Goal: Task Accomplishment & Management: Use online tool/utility

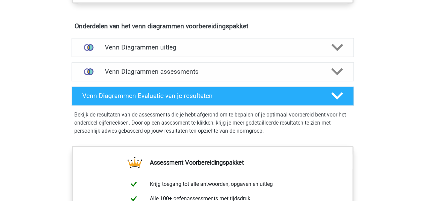
scroll to position [383, 0]
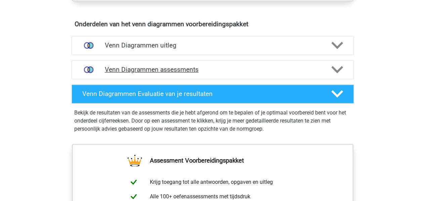
click at [121, 72] on div "Venn Diagrammen assessments" at bounding box center [213, 69] width 282 height 19
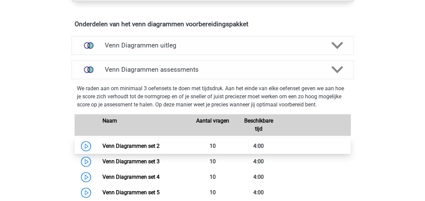
click at [103, 146] on link "Venn Diagrammen set 2" at bounding box center [131, 146] width 57 height 6
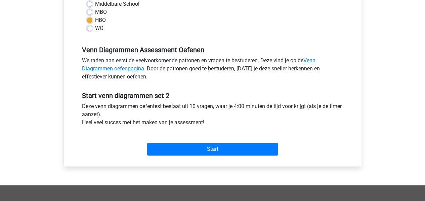
scroll to position [180, 0]
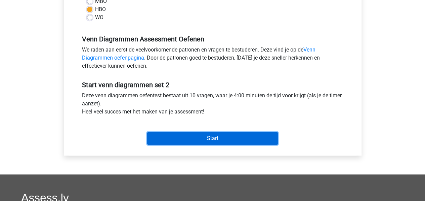
click at [255, 141] on input "Start" at bounding box center [212, 138] width 131 height 13
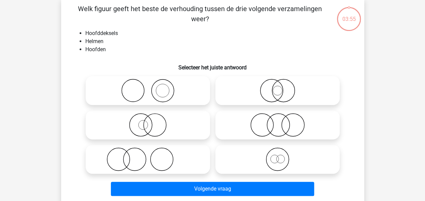
scroll to position [32, 0]
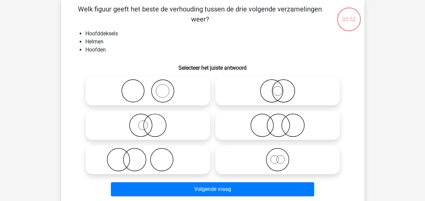
click at [299, 99] on icon at bounding box center [277, 91] width 119 height 24
click at [282, 87] on input "radio" at bounding box center [280, 85] width 4 height 4
radio input "true"
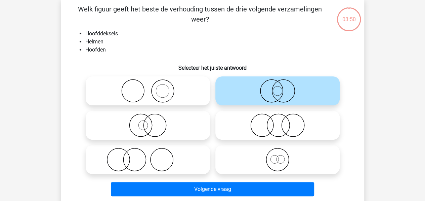
click at [293, 130] on icon at bounding box center [277, 125] width 119 height 24
click at [282, 122] on input "radio" at bounding box center [280, 119] width 4 height 4
radio input "true"
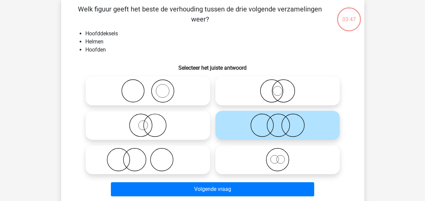
click at [199, 162] on icon at bounding box center [147, 160] width 119 height 24
click at [152, 156] on input "radio" at bounding box center [150, 154] width 4 height 4
radio input "true"
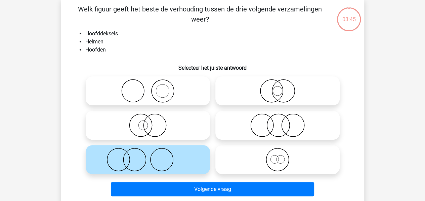
click at [194, 94] on icon at bounding box center [147, 91] width 119 height 24
click at [152, 87] on input "radio" at bounding box center [150, 85] width 4 height 4
radio input "true"
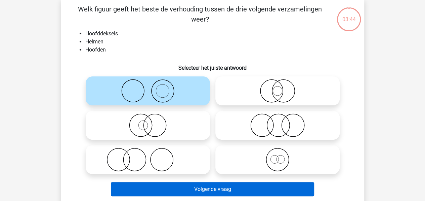
click at [230, 184] on button "Volgende vraag" at bounding box center [212, 189] width 203 height 14
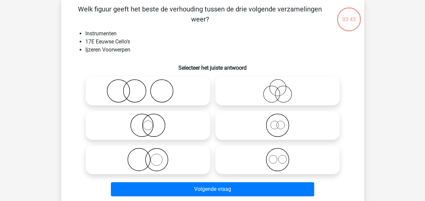
scroll to position [31, 0]
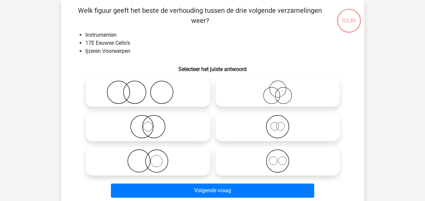
click at [194, 171] on icon at bounding box center [147, 161] width 119 height 24
click at [152, 157] on input "radio" at bounding box center [150, 155] width 4 height 4
radio input "true"
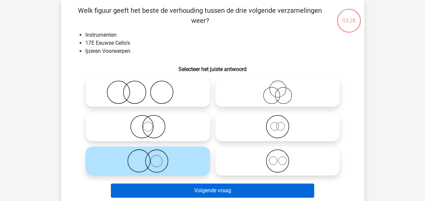
click at [223, 196] on button "Volgende vraag" at bounding box center [212, 190] width 203 height 14
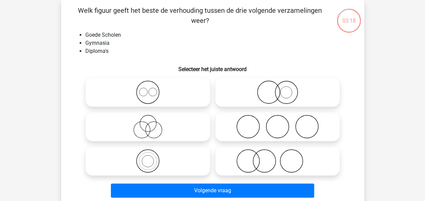
click at [194, 165] on icon at bounding box center [147, 161] width 119 height 24
click at [152, 157] on input "radio" at bounding box center [150, 155] width 4 height 4
radio input "true"
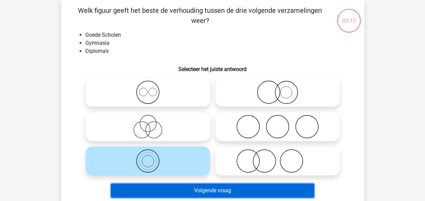
click at [220, 196] on button "Volgende vraag" at bounding box center [212, 190] width 203 height 14
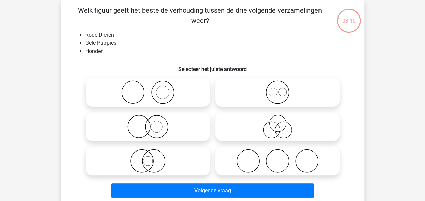
click at [200, 98] on icon at bounding box center [147, 92] width 119 height 24
click at [152, 89] on input "radio" at bounding box center [150, 86] width 4 height 4
radio input "true"
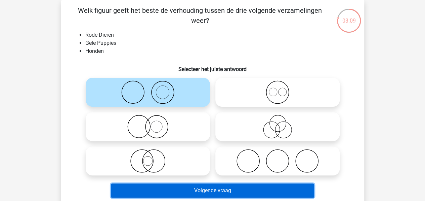
click at [273, 190] on button "Volgende vraag" at bounding box center [212, 190] width 203 height 14
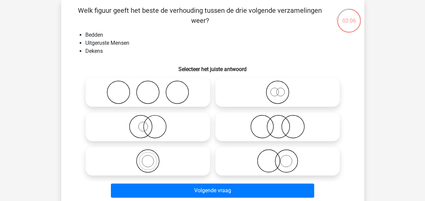
scroll to position [0, 0]
